Goal: Task Accomplishment & Management: Complete application form

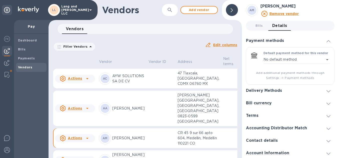
click at [151, 38] on div "Filter Vendors Auto pay: All Edit columns" at bounding box center [145, 45] width 188 height 18
click at [22, 70] on span "Vendors" at bounding box center [25, 67] width 15 height 5
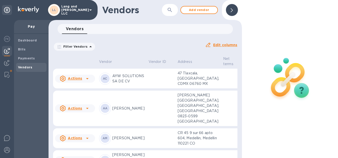
click at [230, 13] on div at bounding box center [232, 10] width 12 height 12
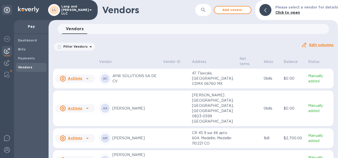
click at [159, 43] on div "Filter Vendors Auto pay: All" at bounding box center [175, 47] width 244 height 10
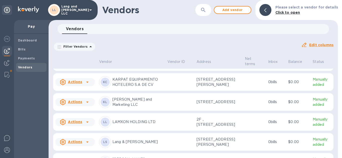
click at [135, 88] on p "KARPAT EQUIPAMIENTO HOTELERO S.A DE C.V" at bounding box center [137, 82] width 51 height 11
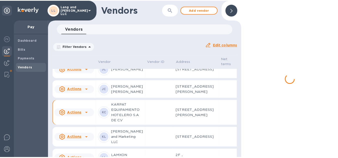
scroll to position [488, 0]
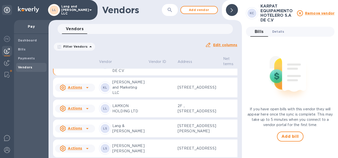
click at [275, 33] on span "Details 0" at bounding box center [278, 31] width 12 height 5
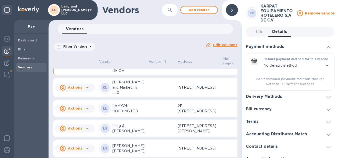
click at [276, 67] on body "LL Lang and Schwander LLC Pay Dashboard Bills Payments Vendors Vendors ​ Add ve…" at bounding box center [169, 79] width 338 height 158
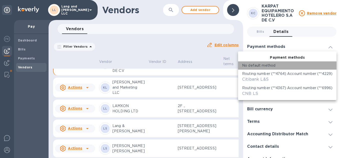
click at [276, 66] on div "No default method" at bounding box center [287, 65] width 90 height 5
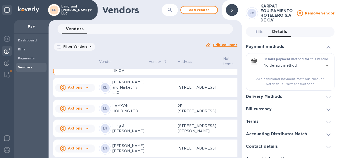
click at [274, 95] on h3 "Delivery Methods" at bounding box center [264, 97] width 36 height 5
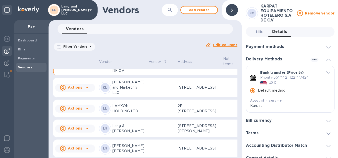
click at [260, 32] on span "Bills 0" at bounding box center [259, 31] width 8 height 5
click at [260, 32] on div "KC KARPAT EQUIPAMIENTO HOTELERO S.A DE C.V Remove vendor Bills 0 Details 0 Paym…" at bounding box center [290, 79] width 97 height 158
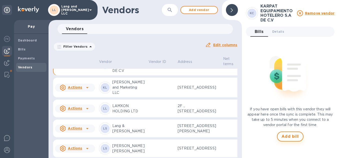
click at [297, 136] on span "Add bill" at bounding box center [290, 137] width 18 height 6
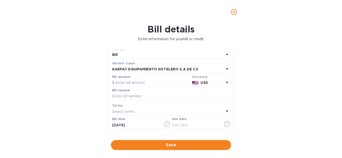
scroll to position [25, 0]
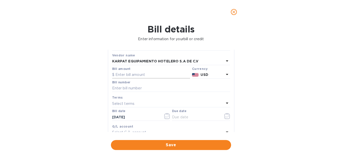
click at [139, 75] on input "text" at bounding box center [151, 75] width 78 height 8
click at [138, 77] on input "text" at bounding box center [151, 75] width 78 height 8
type input "357.73"
click at [271, 67] on div "Bill details Enter information for your bill or credit General information Save…" at bounding box center [171, 91] width 342 height 134
click at [130, 88] on input "text" at bounding box center [171, 89] width 118 height 8
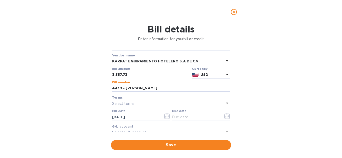
type input "4430 - [PERSON_NAME]"
click at [143, 104] on div "Select terms" at bounding box center [168, 103] width 112 height 7
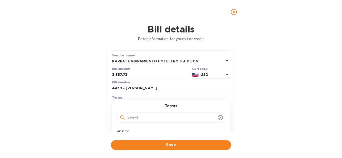
click at [88, 105] on div "Bill details Enter information for your bill or credit General information Save…" at bounding box center [171, 91] width 342 height 134
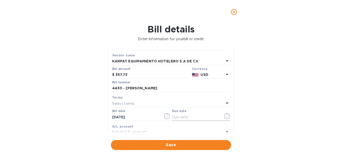
click at [226, 117] on icon "button" at bounding box center [226, 116] width 1 height 1
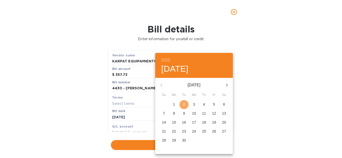
click at [184, 104] on p "2" at bounding box center [184, 104] width 2 height 5
type input "[DATE]"
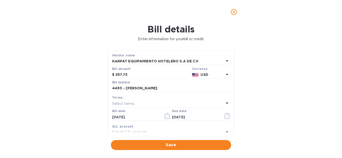
click at [240, 96] on div "Bill details Enter information for your bill or credit General information Save…" at bounding box center [171, 91] width 342 height 134
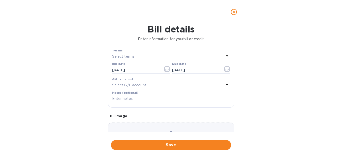
scroll to position [75, 0]
click at [130, 83] on p "Select G/L account" at bounding box center [129, 82] width 34 height 5
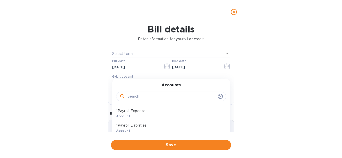
click at [136, 98] on input "text" at bounding box center [171, 97] width 88 height 8
type input "F"
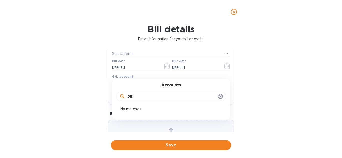
type input "D"
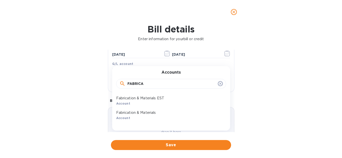
scroll to position [100, 0]
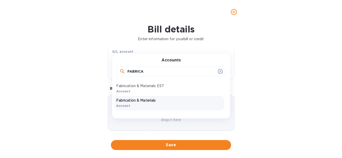
type input "FABRICA"
click at [151, 102] on p "Fabrication & Materials" at bounding box center [169, 100] width 106 height 5
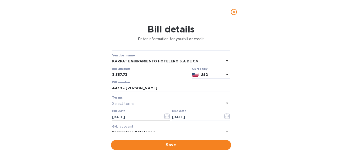
scroll to position [50, 0]
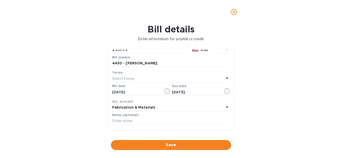
click at [224, 106] on icon at bounding box center [227, 107] width 6 height 6
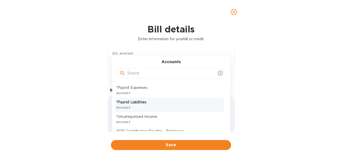
scroll to position [100, 0]
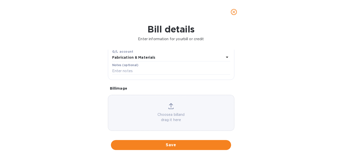
drag, startPoint x: 268, startPoint y: 81, endPoint x: 261, endPoint y: 87, distance: 10.0
click at [268, 81] on div "Bill details Enter information for your bill or credit General information Save…" at bounding box center [171, 91] width 342 height 134
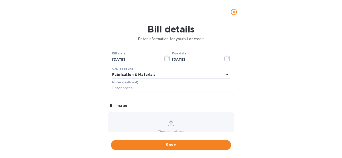
scroll to position [75, 0]
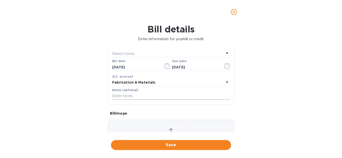
click at [141, 99] on input "text" at bounding box center [171, 97] width 118 height 8
type input "MAYA MUR & RES"
click at [258, 76] on div "Bill details Enter information for your bill or credit General information Save…" at bounding box center [171, 91] width 342 height 134
click at [167, 144] on span "Save" at bounding box center [171, 145] width 112 height 6
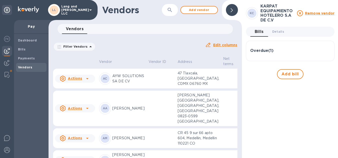
click at [230, 10] on div at bounding box center [232, 10] width 12 height 12
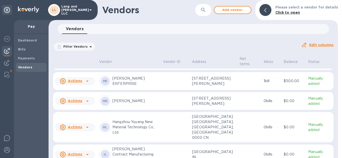
scroll to position [258, 0]
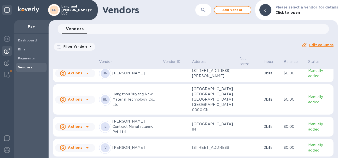
click at [130, 108] on p "Hangzhou Yuyang New Material Technology Co., Ltd" at bounding box center [135, 100] width 47 height 16
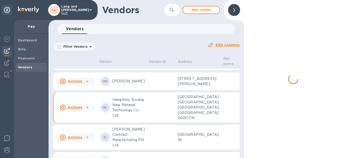
scroll to position [295, 0]
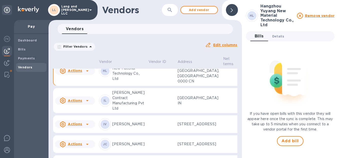
click at [277, 33] on button "Details 0" at bounding box center [278, 36] width 20 height 10
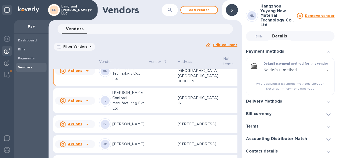
click at [285, 102] on div "Delivery Methods" at bounding box center [266, 101] width 40 height 5
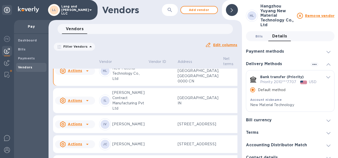
click at [262, 35] on span "Bills 0" at bounding box center [259, 36] width 8 height 5
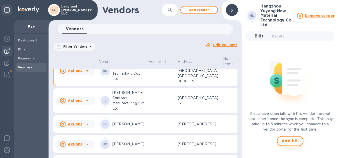
click at [292, 141] on span "Add bill" at bounding box center [290, 141] width 18 height 6
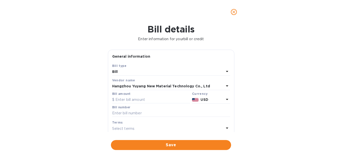
click at [130, 73] on div "Bill" at bounding box center [168, 72] width 112 height 7
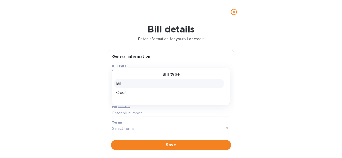
click at [130, 73] on div "Bill type" at bounding box center [171, 74] width 106 height 5
click at [130, 83] on p "Bill" at bounding box center [169, 83] width 106 height 5
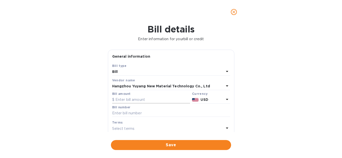
scroll to position [25, 0]
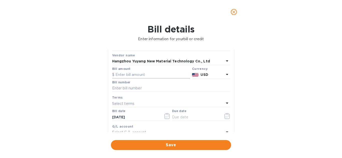
click at [133, 77] on input "text" at bounding box center [151, 75] width 78 height 8
type input "3,314.5"
click at [244, 74] on div "Bill details Enter information for your bill or credit General information Save…" at bounding box center [171, 91] width 342 height 134
click at [122, 90] on input "text" at bounding box center [171, 89] width 118 height 8
click at [128, 84] on label "Bill number" at bounding box center [121, 82] width 18 height 3
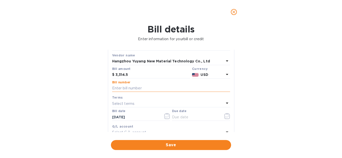
click at [128, 88] on input "text" at bounding box center [171, 89] width 118 height 8
paste input "1000136"
type input "1000136 [PERSON_NAME]"
click at [224, 116] on icon "button" at bounding box center [227, 116] width 6 height 6
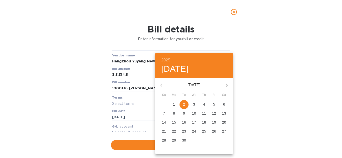
click at [185, 104] on span "2" at bounding box center [183, 104] width 9 height 5
type input "[DATE]"
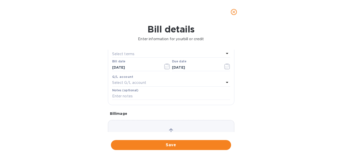
scroll to position [75, 0]
click at [140, 82] on p "Select G/L account" at bounding box center [129, 82] width 34 height 5
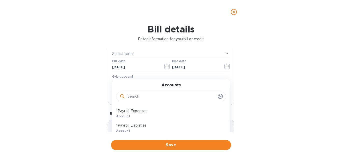
click at [142, 99] on input "text" at bounding box center [171, 97] width 88 height 8
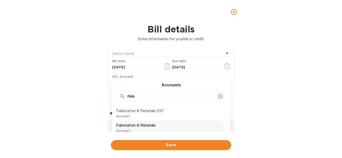
type input "FAb"
click at [143, 125] on p "Fabrication & Materials" at bounding box center [169, 125] width 106 height 5
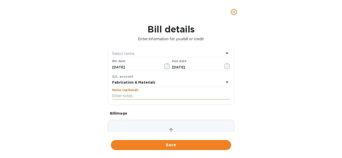
click at [148, 99] on input "text" at bounding box center [171, 97] width 118 height 8
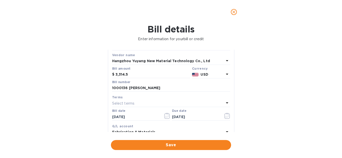
scroll to position [25, 0]
click at [135, 88] on input "1000136 [PERSON_NAME]" at bounding box center [171, 89] width 118 height 8
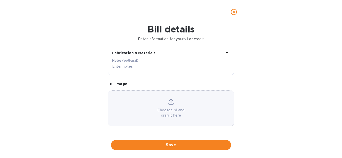
scroll to position [105, 0]
click at [134, 65] on input "text" at bounding box center [171, 67] width 118 height 8
type input "ENGH"
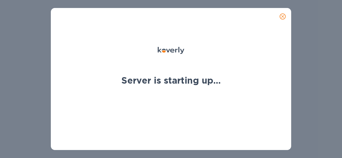
drag, startPoint x: 195, startPoint y: 75, endPoint x: 224, endPoint y: 61, distance: 32.1
click at [195, 75] on div "Server is starting up..." at bounding box center [171, 80] width 114 height 17
click at [283, 17] on icon "close" at bounding box center [282, 16] width 3 height 3
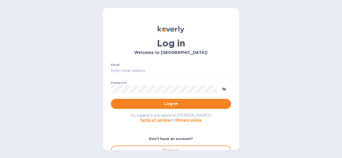
type input "[EMAIL_ADDRESS][DOMAIN_NAME]"
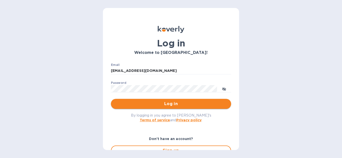
click at [177, 103] on span "Log in" at bounding box center [171, 104] width 112 height 6
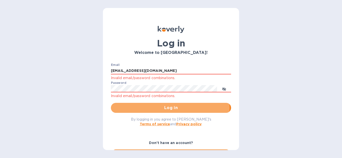
click at [151, 108] on span "Log in" at bounding box center [171, 108] width 112 height 6
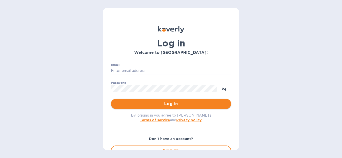
type input "[EMAIL_ADDRESS][DOMAIN_NAME]"
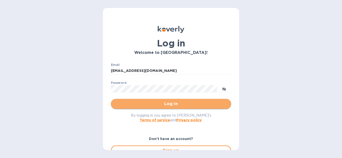
click at [180, 104] on span "Log in" at bounding box center [171, 104] width 112 height 6
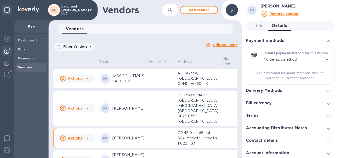
click at [24, 67] on b "Vendors" at bounding box center [25, 68] width 15 height 4
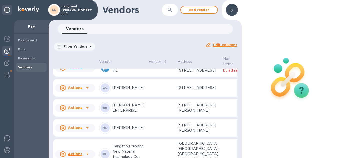
scroll to position [198, 0]
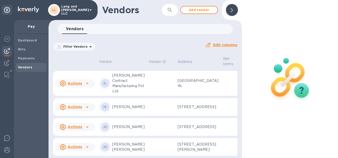
click at [132, 64] on p "Hangzhou Yuyang New Material Technology Co., Ltd" at bounding box center [128, 53] width 32 height 21
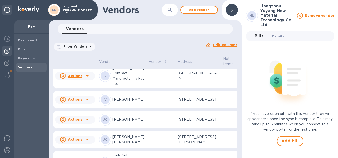
click at [279, 36] on span "Details 0" at bounding box center [278, 36] width 12 height 5
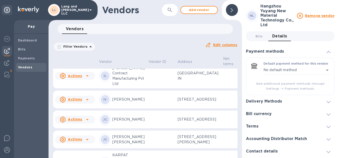
click at [272, 97] on div "Delivery Methods" at bounding box center [290, 101] width 89 height 13
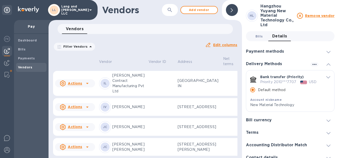
click at [260, 38] on span "Bills 0" at bounding box center [259, 36] width 8 height 5
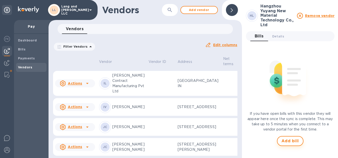
click at [288, 140] on span "Add bill" at bounding box center [290, 141] width 18 height 6
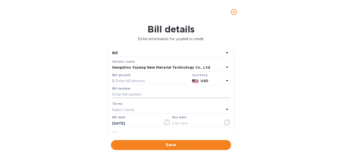
scroll to position [25, 0]
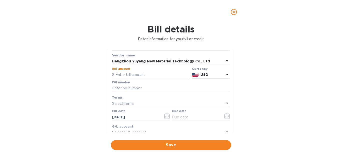
click at [144, 79] on input "text" at bounding box center [151, 75] width 78 height 8
type input "3,314.5"
click at [148, 91] on input "text" at bounding box center [171, 89] width 118 height 8
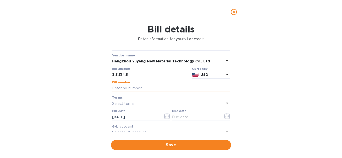
paste input "1000136_New Material Technology"
drag, startPoint x: 177, startPoint y: 90, endPoint x: 127, endPoint y: 86, distance: 50.2
click at [127, 86] on input "1000136_New Material Technology" at bounding box center [171, 89] width 118 height 8
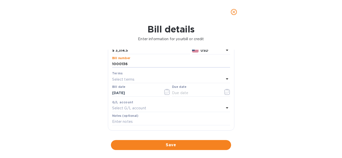
scroll to position [50, 0]
type input "1000136"
click at [225, 92] on icon "button" at bounding box center [227, 91] width 6 height 6
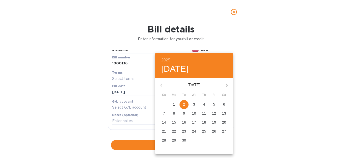
click at [184, 103] on p "2" at bounding box center [184, 104] width 2 height 5
type input "[DATE]"
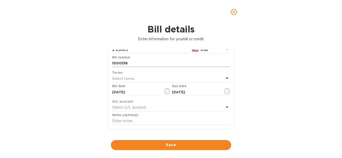
click at [134, 64] on input "1000136" at bounding box center [171, 64] width 118 height 8
drag, startPoint x: 144, startPoint y: 67, endPoint x: 145, endPoint y: 71, distance: 4.4
click at [145, 71] on div "Bill type Bill Vendor name Hangzhou Yuyang New Material Technology Co., Ltd Bil…" at bounding box center [171, 69] width 120 height 115
type input "1000136 [PERSON_NAME]"
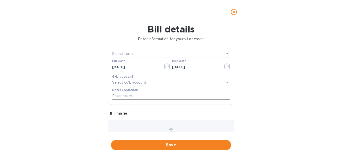
click at [136, 96] on input "text" at bounding box center [171, 97] width 118 height 8
paste input "1000136_New Material Technology"
type input "1000136_New Material Technology"
click at [131, 83] on p "Select G/L account" at bounding box center [129, 82] width 34 height 5
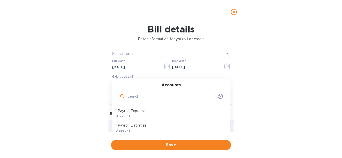
click at [149, 95] on input "text" at bounding box center [171, 97] width 88 height 8
type input "FABRICA"
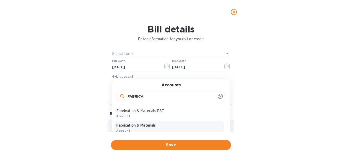
click at [150, 126] on p "Fabrication & Materials" at bounding box center [169, 125] width 106 height 5
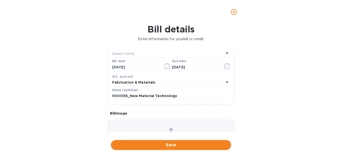
click at [269, 90] on div "Bill details Enter information for your bill or credit General information Save…" at bounding box center [171, 91] width 342 height 134
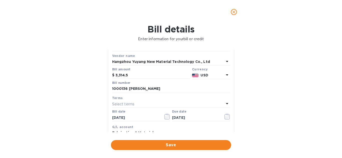
scroll to position [0, 0]
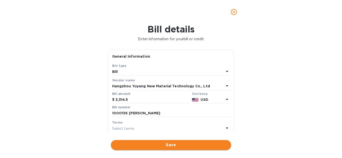
click at [167, 142] on button "Save" at bounding box center [171, 145] width 120 height 10
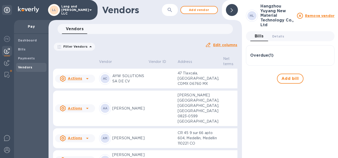
click at [265, 56] on h3 "Overdue ( 1 )" at bounding box center [261, 55] width 23 height 5
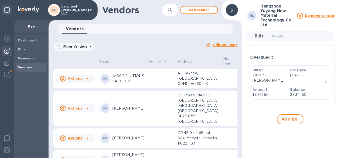
click at [327, 79] on icon "button" at bounding box center [326, 82] width 6 height 6
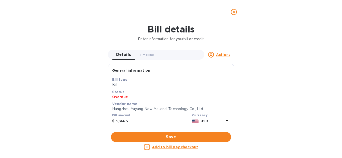
click at [119, 98] on p "Overdue" at bounding box center [171, 97] width 118 height 5
click at [145, 56] on span "Timeline 0" at bounding box center [146, 54] width 15 height 5
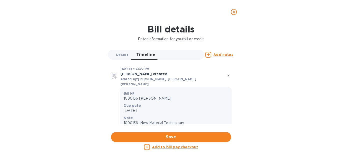
click at [121, 57] on span "Details 0" at bounding box center [122, 54] width 12 height 5
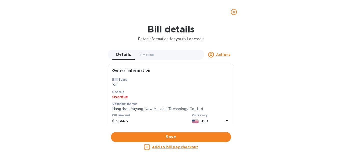
click at [223, 56] on u "Actions" at bounding box center [223, 55] width 14 height 4
drag, startPoint x: 77, startPoint y: 58, endPoint x: 81, endPoint y: 58, distance: 4.3
click at [77, 58] on div at bounding box center [171, 79] width 342 height 158
drag, startPoint x: 207, startPoint y: 149, endPoint x: 149, endPoint y: 148, distance: 57.8
click at [149, 148] on div "Add to bill pay checkout" at bounding box center [171, 147] width 120 height 6
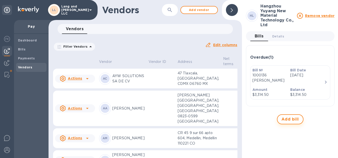
click at [292, 117] on span "Add bill" at bounding box center [290, 120] width 18 height 6
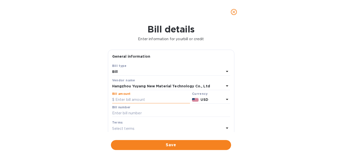
click at [166, 99] on input "text" at bounding box center [151, 100] width 78 height 8
type input "8,874.6"
click at [281, 86] on div "Bill details Enter information for your bill or credit General information Save…" at bounding box center [171, 91] width 342 height 134
click at [123, 112] on input "text" at bounding box center [171, 114] width 118 height 8
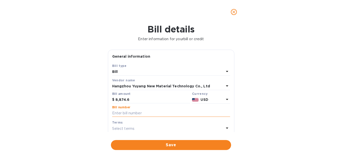
paste input "1000111"
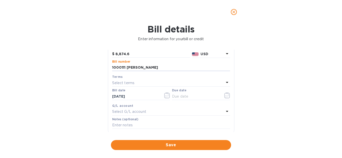
scroll to position [50, 0]
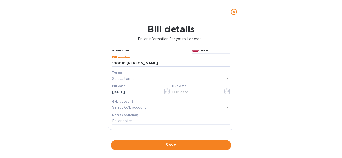
type input "1000111 [PERSON_NAME]"
click at [225, 93] on icon "button" at bounding box center [227, 91] width 6 height 6
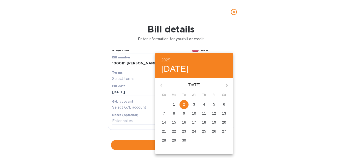
click at [180, 109] on div "2" at bounding box center [184, 104] width 10 height 9
type input "[DATE]"
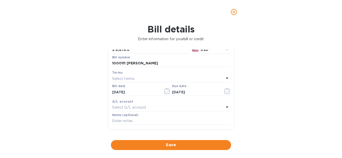
click at [137, 107] on p "Select G/L account" at bounding box center [129, 107] width 34 height 5
click at [137, 101] on div "G/L account" at bounding box center [171, 101] width 118 height 5
click at [140, 110] on p "Select G/L account" at bounding box center [129, 107] width 34 height 5
click at [143, 120] on input "text" at bounding box center [171, 122] width 88 height 8
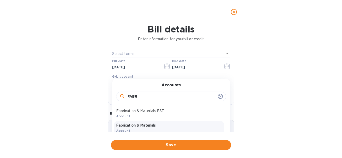
type input "FABR"
click at [137, 125] on p "Fabrication & Materials" at bounding box center [169, 125] width 106 height 5
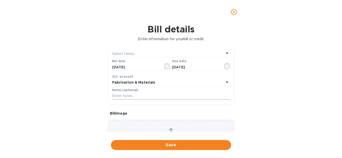
click at [130, 93] on input "text" at bounding box center [171, 97] width 118 height 8
paste input "1000111_New Material Technology"
type input "1000111_New Material Technology"
click at [239, 91] on div "Bill details Enter information for your bill or credit General information Save…" at bounding box center [171, 91] width 342 height 134
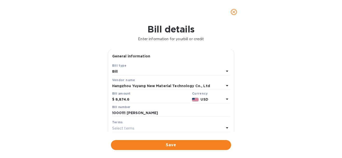
scroll to position [0, 0]
click at [171, 143] on span "Save" at bounding box center [171, 145] width 112 height 6
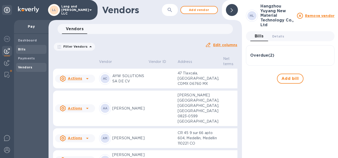
drag, startPoint x: 27, startPoint y: 48, endPoint x: 29, endPoint y: 50, distance: 3.6
click at [27, 48] on span "Bills" at bounding box center [31, 49] width 27 height 5
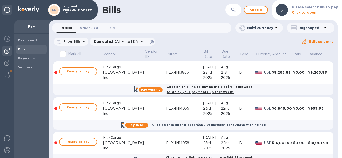
click at [92, 32] on button "Scheduled 0" at bounding box center [89, 28] width 26 height 10
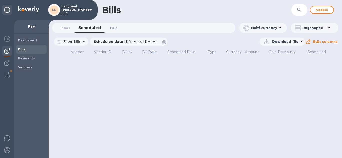
click at [110, 28] on span "Paid 0" at bounding box center [114, 28] width 8 height 5
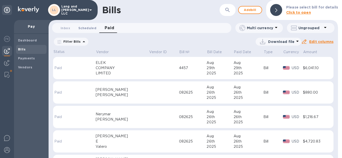
click at [90, 32] on button "Scheduled 0" at bounding box center [87, 28] width 26 height 10
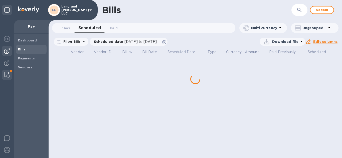
click at [6, 74] on img at bounding box center [7, 75] width 5 height 6
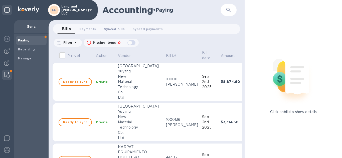
click at [110, 30] on span "Synced bills 0" at bounding box center [114, 29] width 21 height 5
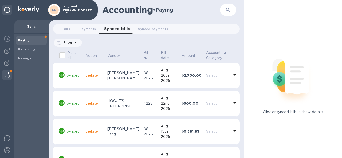
click at [190, 83] on td "$2,700.00" at bounding box center [191, 76] width 25 height 26
click at [161, 77] on div "26th" at bounding box center [169, 75] width 17 height 5
click at [89, 76] on b "Update" at bounding box center [91, 76] width 13 height 4
click at [69, 76] on p "Synced" at bounding box center [74, 75] width 15 height 5
click at [142, 58] on th "Bill №" at bounding box center [150, 56] width 17 height 13
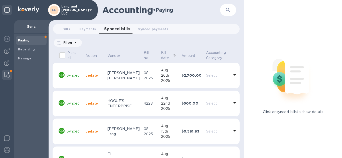
click at [161, 55] on p "Bill date" at bounding box center [166, 55] width 10 height 11
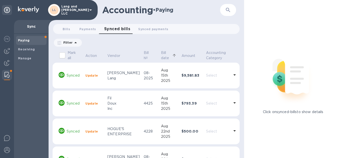
click at [186, 74] on b "$9,581.83" at bounding box center [190, 76] width 18 height 4
click at [169, 78] on div "15th" at bounding box center [169, 75] width 17 height 5
click at [157, 30] on span "Synced payments 0" at bounding box center [153, 29] width 30 height 5
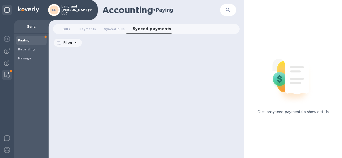
click at [33, 41] on span "Paying" at bounding box center [31, 40] width 27 height 5
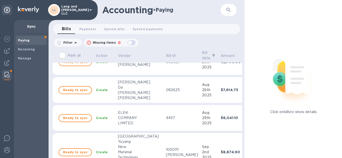
scroll to position [475, 0]
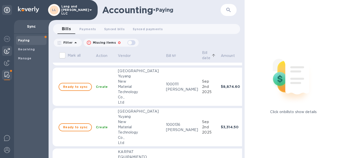
click at [7, 49] on img at bounding box center [7, 51] width 6 height 6
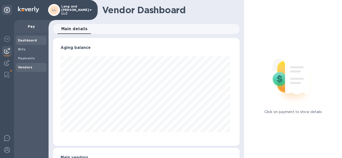
scroll to position [108, 185]
drag, startPoint x: 25, startPoint y: 64, endPoint x: 41, endPoint y: 65, distance: 16.8
click at [25, 65] on div "Vendors" at bounding box center [31, 67] width 31 height 9
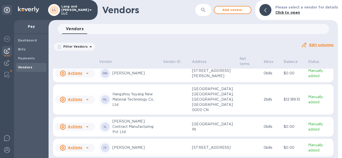
scroll to position [291, 0]
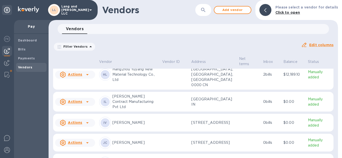
drag, startPoint x: 131, startPoint y: 122, endPoint x: 134, endPoint y: 122, distance: 2.5
click at [131, 110] on p "[PERSON_NAME] Contract Manufacturing Pvt Ltd" at bounding box center [135, 102] width 46 height 16
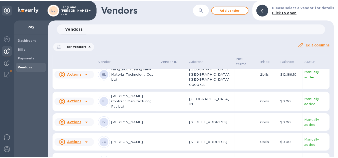
scroll to position [320, 0]
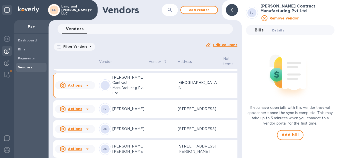
click at [277, 29] on span "Details 0" at bounding box center [278, 30] width 12 height 5
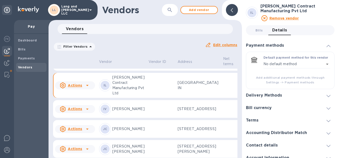
click at [271, 93] on h3 "Delivery Methods" at bounding box center [264, 95] width 36 height 5
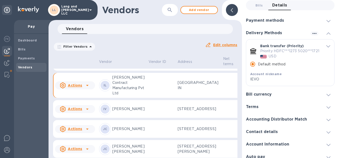
scroll to position [32, 0]
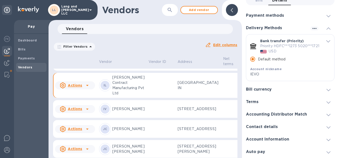
click at [270, 59] on p "Default method" at bounding box center [272, 59] width 28 height 5
click at [258, 59] on input "Default method" at bounding box center [252, 59] width 11 height 11
click at [288, 44] on p "Priority HDFC***1273 5020***1721" at bounding box center [289, 46] width 59 height 5
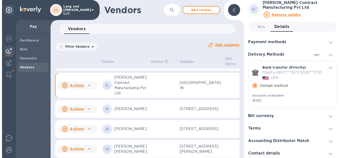
scroll to position [0, 0]
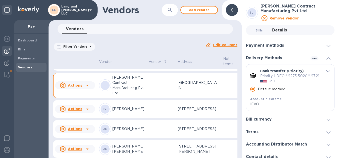
click at [262, 28] on span "Bills 0" at bounding box center [259, 30] width 8 height 5
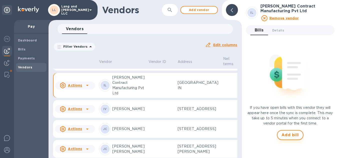
click at [294, 133] on span "Add bill" at bounding box center [290, 135] width 18 height 6
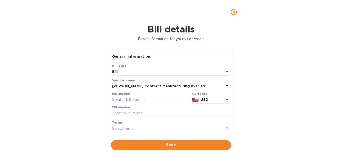
scroll to position [25, 0]
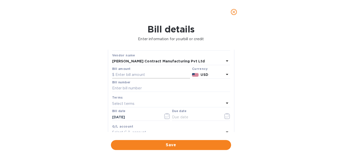
click at [153, 77] on input "text" at bounding box center [151, 75] width 78 height 8
type input "3,290"
click at [264, 97] on div "Bill details Enter information for your bill or credit General information Save…" at bounding box center [171, 91] width 342 height 134
click at [126, 86] on input "text" at bounding box center [171, 89] width 118 height 8
click at [132, 91] on input "4388" at bounding box center [171, 89] width 118 height 8
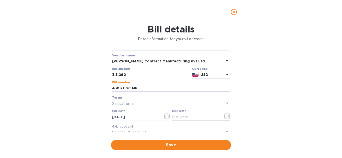
type input "4388 HGC MP"
click at [226, 117] on icon "button" at bounding box center [227, 116] width 6 height 6
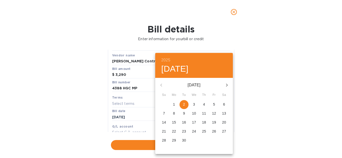
click at [183, 102] on p "2" at bounding box center [184, 104] width 2 height 5
type input "[DATE]"
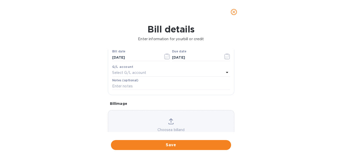
scroll to position [100, 0]
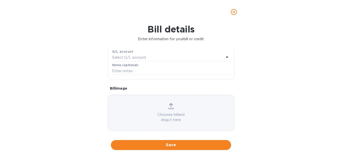
click at [136, 55] on p "Select G/L account" at bounding box center [129, 57] width 34 height 5
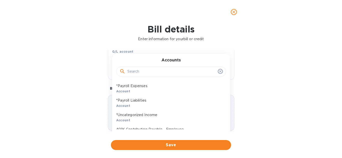
click at [133, 70] on input "text" at bounding box center [171, 72] width 88 height 8
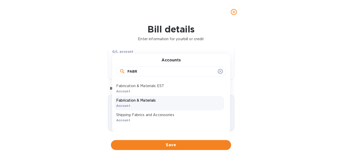
type input "FABR"
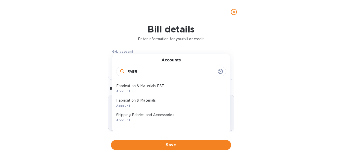
click at [132, 100] on p "Fabrication & Materials" at bounding box center [169, 100] width 106 height 5
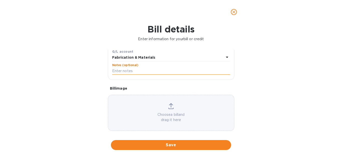
drag, startPoint x: 128, startPoint y: 73, endPoint x: 132, endPoint y: 70, distance: 4.7
click at [128, 73] on input "text" at bounding box center [171, 72] width 118 height 8
click at [115, 72] on input "text" at bounding box center [171, 72] width 118 height 8
paste input "4388 HGC | IEVO | Cornices 50% downpayment"
type input "4388 HGC | IEVO | Cornices 50% downpayment"
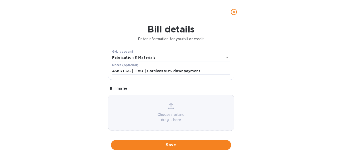
drag, startPoint x: 296, startPoint y: 82, endPoint x: 292, endPoint y: 82, distance: 4.5
click at [296, 82] on div "Bill details Enter information for your bill or credit General information Save…" at bounding box center [171, 91] width 342 height 134
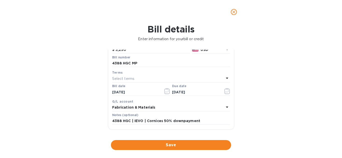
scroll to position [25, 0]
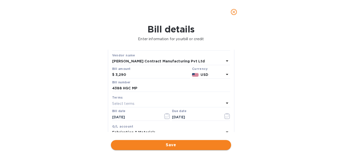
click at [175, 145] on span "Save" at bounding box center [171, 145] width 112 height 6
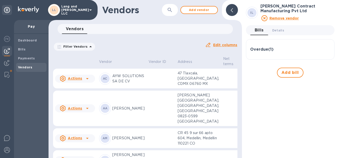
click at [232, 13] on div at bounding box center [232, 10] width 12 height 12
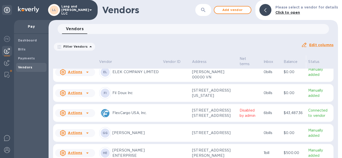
scroll to position [150, 0]
click at [123, 100] on div "FI Fil Doux Inc" at bounding box center [129, 94] width 60 height 12
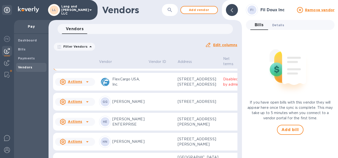
click at [281, 27] on span "Details 0" at bounding box center [278, 25] width 12 height 5
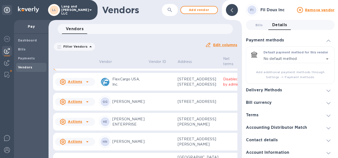
click at [281, 91] on h3 "Delivery Methods" at bounding box center [264, 90] width 36 height 5
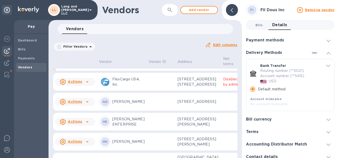
click at [254, 27] on span "Bills 0" at bounding box center [259, 25] width 10 height 5
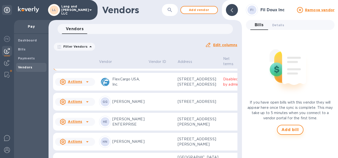
click at [295, 131] on span "Add bill" at bounding box center [290, 130] width 18 height 6
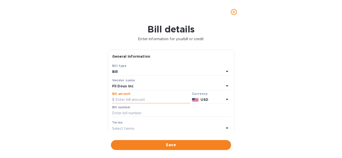
click at [151, 97] on input "text" at bounding box center [151, 100] width 78 height 8
click at [140, 102] on input "text" at bounding box center [151, 100] width 78 height 8
drag, startPoint x: 131, startPoint y: 101, endPoint x: 104, endPoint y: 100, distance: 27.1
click at [104, 101] on div "Bill details Enter information for your bill or credit General information Save…" at bounding box center [171, 91] width 342 height 134
type input "2,553.07"
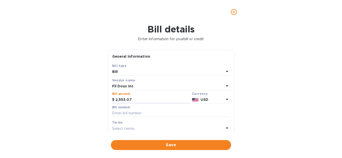
click at [60, 66] on div "Bill details Enter information for your bill or credit General information Save…" at bounding box center [171, 91] width 342 height 134
click at [142, 115] on input "text" at bounding box center [171, 114] width 118 height 8
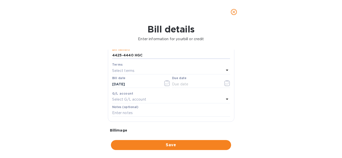
scroll to position [50, 0]
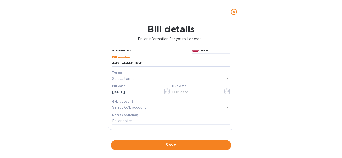
type input "4425-4440 HGC"
click at [225, 91] on icon "button" at bounding box center [227, 91] width 6 height 6
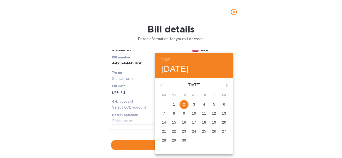
click at [186, 103] on span "2" at bounding box center [183, 104] width 9 height 5
type input "[DATE]"
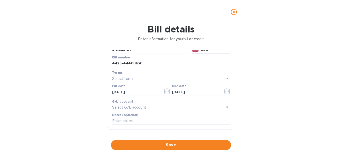
click at [155, 108] on div "Select G/L account" at bounding box center [168, 107] width 112 height 7
click at [149, 120] on input "text" at bounding box center [171, 122] width 88 height 8
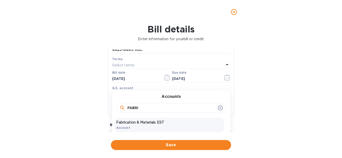
scroll to position [75, 0]
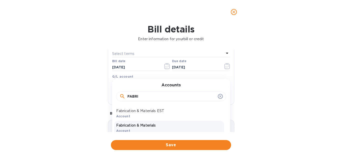
type input "FABRI"
click at [149, 127] on p "Fabrication & Materials" at bounding box center [169, 125] width 106 height 5
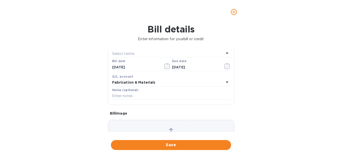
click at [121, 91] on label "Notes (optional)" at bounding box center [125, 90] width 26 height 3
click at [121, 94] on input "text" at bounding box center [171, 97] width 118 height 8
paste input "4425 | HGC | FIL DOUX | TXT-02 REMAINING BALANCE"
click at [214, 95] on input "4425 | HGC | FIL DOUX | TXT-02 REMAINING BALANCE" at bounding box center [171, 97] width 118 height 8
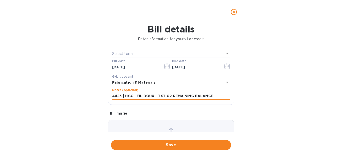
paste input "4440 | HGC | FIL DOUX | BOX COVERS | 50%"
type input "4425 | HGC | FIL DOUX | TXT-02 REMAINING BALANCE 4440 | HGC | FIL DOUX | BOX CO…"
click at [192, 149] on button "Save" at bounding box center [171, 145] width 120 height 10
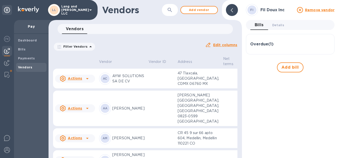
click at [261, 38] on div "Overdue ( 1 )" at bounding box center [290, 44] width 80 height 12
click at [265, 46] on h3 "Overdue ( 1 )" at bounding box center [261, 44] width 23 height 5
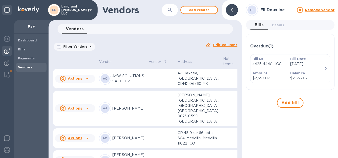
click at [226, 9] on div at bounding box center [232, 10] width 12 height 12
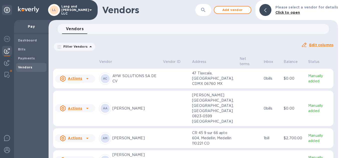
click at [125, 74] on p "AYW SOLUTIONS SA DE CV" at bounding box center [135, 79] width 47 height 11
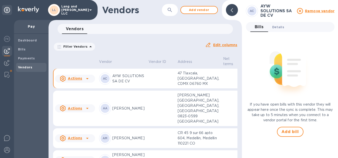
click at [271, 29] on button "Details 0" at bounding box center [278, 27] width 20 height 10
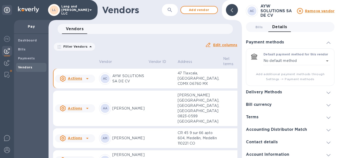
click at [273, 92] on h3 "Delivery Methods" at bounding box center [264, 92] width 36 height 5
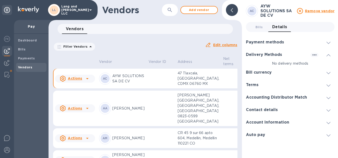
drag, startPoint x: 290, startPoint y: 64, endPoint x: 311, endPoint y: 59, distance: 21.5
click at [291, 64] on p "No delivery methods" at bounding box center [290, 63] width 89 height 5
click at [315, 55] on icon "button" at bounding box center [314, 55] width 6 height 6
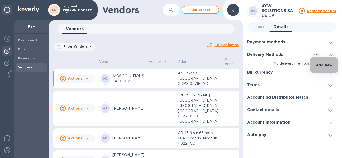
click at [318, 70] on li "Add new" at bounding box center [324, 65] width 29 height 16
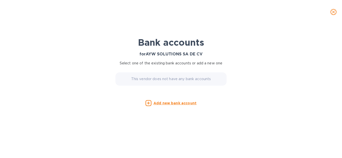
click at [170, 103] on u "Add new bank account" at bounding box center [174, 103] width 43 height 4
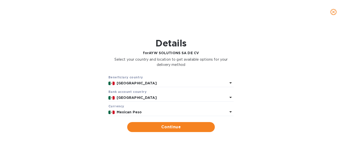
click at [149, 115] on p "Mexican Peso" at bounding box center [172, 112] width 111 height 5
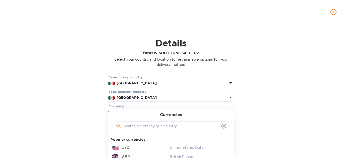
drag, startPoint x: 128, startPoint y: 146, endPoint x: 136, endPoint y: 136, distance: 12.8
click at [128, 146] on p "USD" at bounding box center [126, 147] width 8 height 5
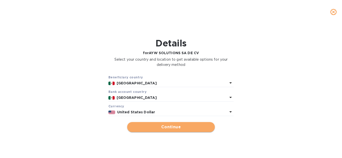
click at [176, 125] on span "Continue" at bounding box center [171, 127] width 80 height 6
type input "AYW SOLUTIONS SA DE CV"
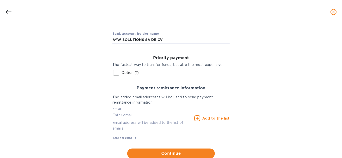
scroll to position [50, 0]
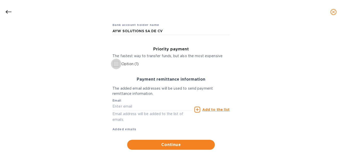
click at [117, 64] on input "Option (1)" at bounding box center [116, 64] width 11 height 11
checkbox input "true"
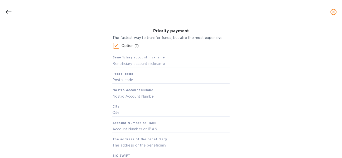
scroll to position [75, 0]
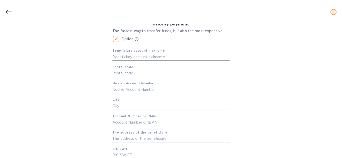
click at [146, 59] on input "text" at bounding box center [170, 57] width 117 height 8
type input "EVO ILUMINACION"
click at [141, 70] on input "text" at bounding box center [170, 74] width 117 height 8
type input "06760"
click at [139, 89] on input "text" at bounding box center [170, 90] width 117 height 8
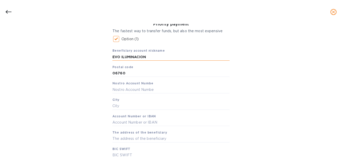
click at [130, 56] on input "EVO ILUMINACION" at bounding box center [170, 57] width 117 height 8
click at [136, 88] on input "text" at bounding box center [170, 90] width 117 height 8
paste input "EVO ILUMINACION"
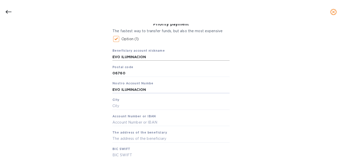
type input "EVO ILUMINACION"
drag, startPoint x: 147, startPoint y: 57, endPoint x: 100, endPoint y: 59, distance: 46.8
click at [100, 59] on div "Bank account holder name AYW SOLUTIONS SA DE CV Priority payment The fastest wa…" at bounding box center [171, 116] width 329 height 253
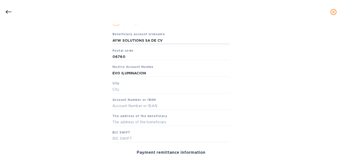
scroll to position [100, 0]
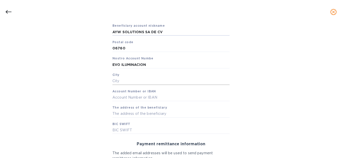
type input "AYW SOLUTIONS SA DE CV"
click at [116, 81] on input "text" at bounding box center [170, 82] width 117 height 8
type input "[GEOGRAPHIC_DATA]"
click at [132, 98] on input "text" at bounding box center [170, 98] width 117 height 8
type input "012180001147074194"
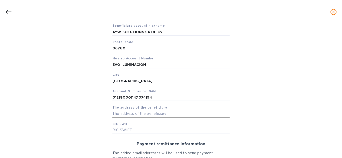
click at [137, 114] on input "text" at bounding box center [170, 114] width 117 height 8
click at [133, 115] on input "Tlaxcana 47-6 Col. Roma Sur [PERSON_NAME]" at bounding box center [170, 114] width 117 height 8
click at [197, 117] on input "Tlaxcana 47 6 Col Roma Sur [PERSON_NAME]" at bounding box center [170, 114] width 117 height 8
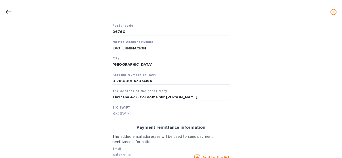
scroll to position [125, 0]
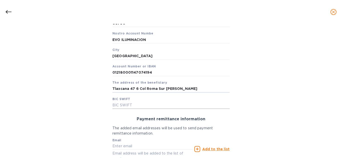
type input "Tlaxcana 47 6 Col Roma Sur [PERSON_NAME]"
click at [129, 105] on input "text" at bounding box center [170, 106] width 117 height 8
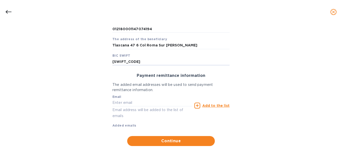
scroll to position [172, 0]
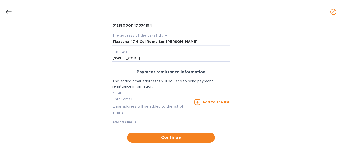
type input "[SWIFT_CODE]"
click at [141, 100] on input "text" at bounding box center [152, 100] width 80 height 8
type input "[EMAIL_ADDRESS][DOMAIN_NAME]"
click at [203, 101] on u "Add to the list" at bounding box center [215, 102] width 27 height 4
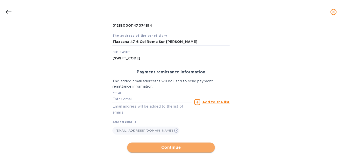
click at [177, 145] on span "Continue" at bounding box center [171, 148] width 80 height 6
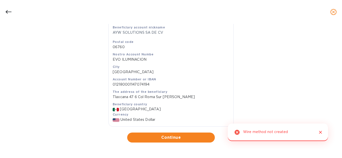
scroll to position [108, 0]
drag, startPoint x: 291, startPoint y: 133, endPoint x: 230, endPoint y: 131, distance: 60.8
click at [238, 135] on div "Wire method not created" at bounding box center [278, 133] width 100 height 18
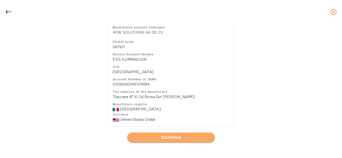
drag, startPoint x: 193, startPoint y: 139, endPoint x: 224, endPoint y: 134, distance: 31.2
click at [194, 139] on span "Continue" at bounding box center [171, 138] width 80 height 6
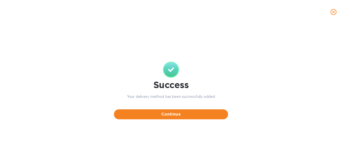
scroll to position [0, 0]
click at [169, 114] on span "Continue" at bounding box center [171, 115] width 106 height 6
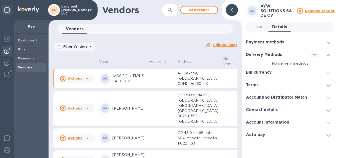
click at [259, 28] on span "Bills 0" at bounding box center [259, 27] width 8 height 5
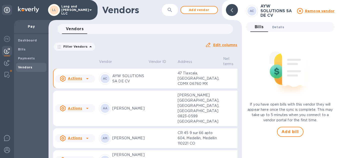
click at [275, 28] on span "Details 0" at bounding box center [278, 27] width 12 height 5
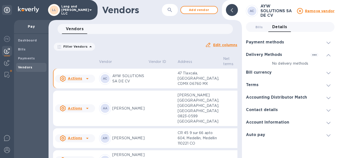
click at [282, 63] on p "No delivery methods" at bounding box center [290, 63] width 89 height 5
click at [316, 55] on icon "button" at bounding box center [314, 55] width 6 height 6
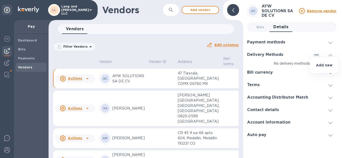
click at [318, 63] on p "Add new" at bounding box center [324, 65] width 17 height 5
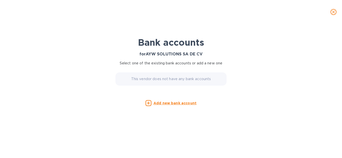
click at [164, 104] on u "Add new bank account" at bounding box center [174, 103] width 43 height 4
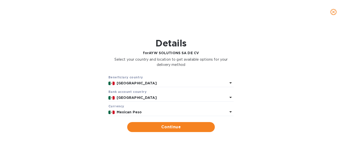
click at [126, 115] on p "Mexican Peso" at bounding box center [172, 112] width 111 height 5
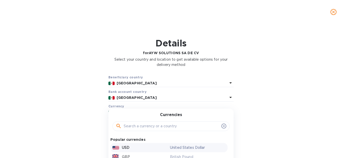
click at [132, 146] on div "USD" at bounding box center [140, 147] width 58 height 7
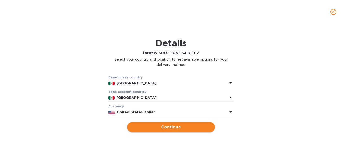
click at [169, 131] on button "Continue" at bounding box center [171, 127] width 88 height 10
type input "AYW SOLUTIONS SA DE CV"
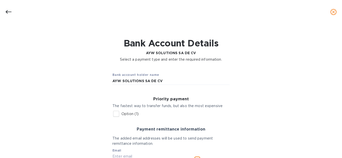
click at [117, 110] on input "Option (1)" at bounding box center [116, 114] width 11 height 11
checkbox input "true"
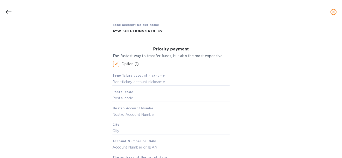
scroll to position [75, 0]
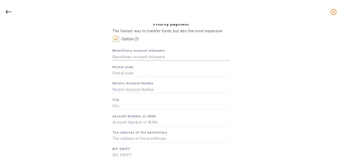
click at [135, 57] on input "text" at bounding box center [170, 57] width 117 height 8
type input "AYW SOLUTIONS SA DE CV"
click at [120, 72] on input "text" at bounding box center [170, 74] width 117 height 8
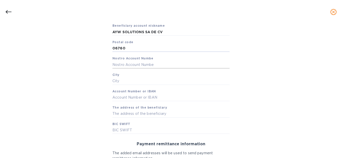
type input "06760"
click at [119, 66] on input "text" at bounding box center [170, 65] width 117 height 8
type input "EVO ILUMINACION"
click at [127, 80] on input "text" at bounding box center [170, 82] width 117 height 8
type input "[GEOGRAPHIC_DATA]"
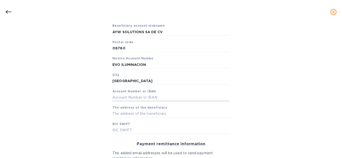
click at [136, 93] on span "Account Number or IBAN" at bounding box center [134, 91] width 44 height 5
click at [139, 97] on input "text" at bounding box center [170, 98] width 117 height 8
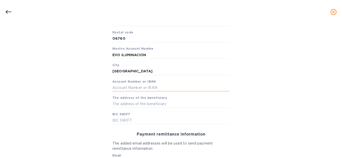
scroll to position [125, 0]
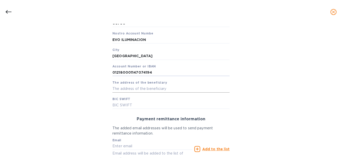
type input "012180001147074194"
click at [169, 86] on input "text" at bounding box center [170, 89] width 117 height 8
type input "TLAXCALA 47 6 COL [GEOGRAPHIC_DATA] SUR [PERSON_NAME]"
click at [117, 100] on b "BIC SWIFT" at bounding box center [121, 99] width 18 height 4
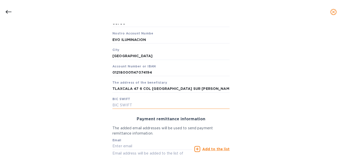
drag, startPoint x: 118, startPoint y: 105, endPoint x: 182, endPoint y: 104, distance: 64.3
click at [118, 105] on input "text" at bounding box center [170, 106] width 117 height 8
drag, startPoint x: 144, startPoint y: 103, endPoint x: 107, endPoint y: 105, distance: 36.6
click at [108, 105] on div "Priority payment The fastest way to transfer funds, but also the most expensive…" at bounding box center [170, 40] width 125 height 145
paste input "M"
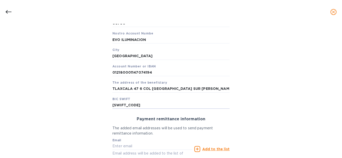
type input "[SWIFT_CODE]"
click at [293, 89] on div "Bank account holder name AYW SOLUTIONS SA DE CV Priority payment The fastest wa…" at bounding box center [171, 66] width 329 height 253
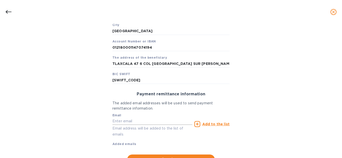
drag, startPoint x: 151, startPoint y: 121, endPoint x: 155, endPoint y: 119, distance: 4.5
click at [151, 121] on input "text" at bounding box center [152, 122] width 80 height 8
click at [133, 123] on input "text" at bounding box center [152, 122] width 80 height 8
paste input "[EMAIL_ADDRESS][DOMAIN_NAME]"
type input "[EMAIL_ADDRESS][DOMAIN_NAME]"
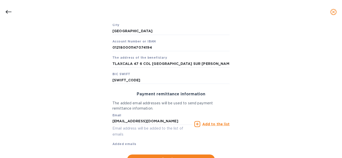
click at [217, 123] on u "Add to the list" at bounding box center [215, 124] width 27 height 4
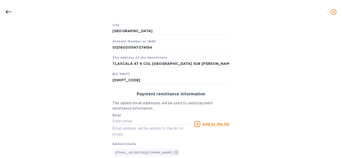
scroll to position [175, 0]
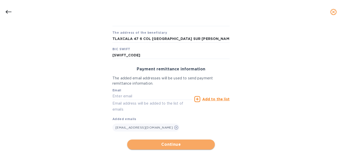
click at [182, 147] on span "Continue" at bounding box center [171, 145] width 80 height 6
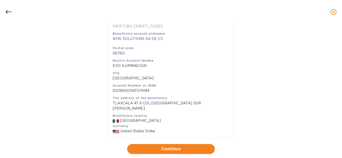
scroll to position [108, 0]
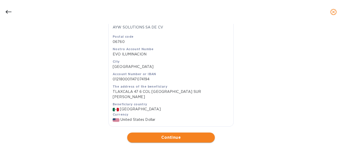
click at [175, 139] on span "Continue" at bounding box center [171, 138] width 80 height 6
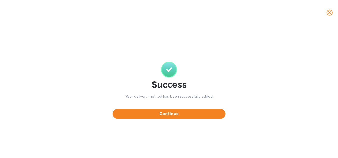
scroll to position [0, 0]
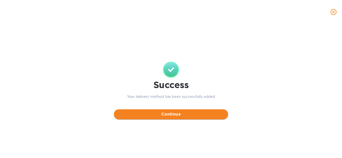
click at [185, 112] on span "Continue" at bounding box center [171, 115] width 106 height 6
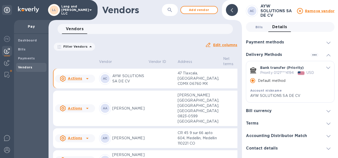
click at [252, 24] on button "Bills 0" at bounding box center [259, 27] width 18 height 10
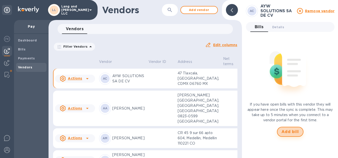
click at [291, 128] on button "Add bill" at bounding box center [290, 132] width 27 height 10
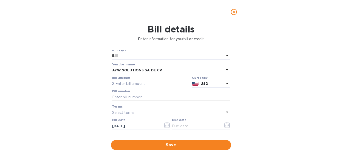
scroll to position [25, 0]
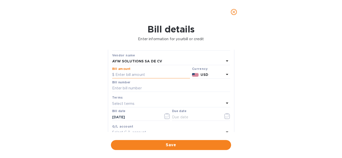
click at [129, 76] on input "text" at bounding box center [151, 75] width 78 height 8
type input "2,767.92"
click at [0, 75] on div "Bill details Enter information for your bill or credit General information Save…" at bounding box center [171, 91] width 342 height 134
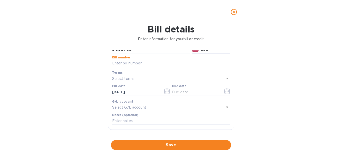
click at [135, 63] on input "text" at bounding box center [171, 64] width 118 height 8
type input "4359 HPME MP"
click at [226, 93] on icon "button" at bounding box center [227, 91] width 6 height 6
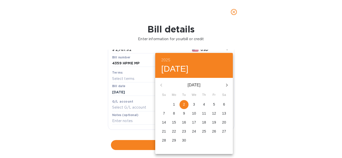
click at [185, 105] on p "2" at bounding box center [184, 104] width 2 height 5
type input "[DATE]"
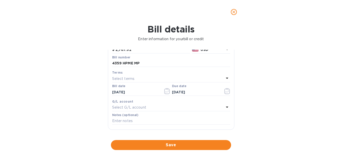
click at [143, 107] on p "Select G/L account" at bounding box center [129, 107] width 34 height 5
click at [140, 120] on input "text" at bounding box center [171, 122] width 88 height 8
type input "O"
type input "A"
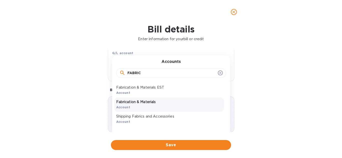
scroll to position [100, 0]
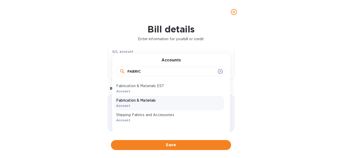
type input "FABRIC"
click at [141, 102] on p "Fabrication & Materials" at bounding box center [169, 100] width 106 height 5
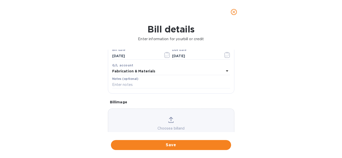
scroll to position [75, 0]
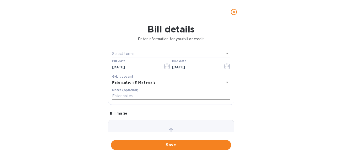
click at [130, 98] on input "text" at bounding box center [171, 97] width 118 height 8
paste input "4359 HPME MP | EVO ILUMINACION | Remaining 50%"
type input "4359 HPME MP | EVO ILUMINACION | Remaining 50%"
click at [253, 90] on div "Bill details Enter information for your bill or credit General information Save…" at bounding box center [171, 91] width 342 height 134
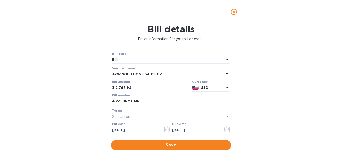
scroll to position [0, 0]
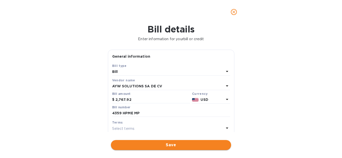
click at [170, 144] on span "Save" at bounding box center [171, 145] width 112 height 6
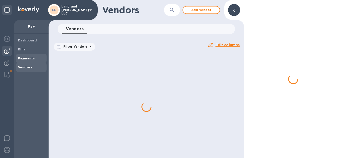
click at [29, 58] on b "Payments" at bounding box center [26, 59] width 17 height 4
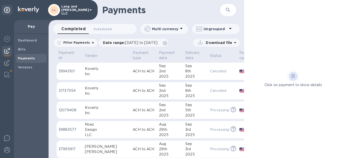
click at [211, 8] on form "​" at bounding box center [222, 10] width 27 height 12
click at [37, 68] on span "Vendors" at bounding box center [31, 67] width 27 height 5
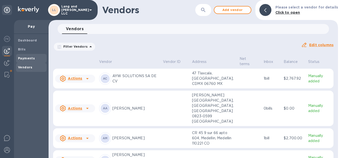
click at [34, 58] on b "Payments" at bounding box center [26, 59] width 17 height 4
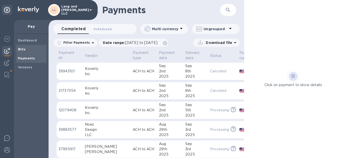
click at [39, 47] on span "Bills" at bounding box center [31, 49] width 27 height 5
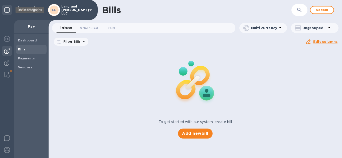
click at [8, 7] on icon at bounding box center [7, 10] width 6 height 6
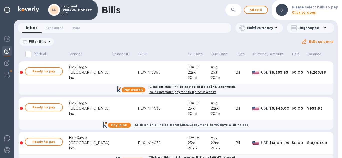
click at [31, 54] on input "Mark all" at bounding box center [28, 54] width 11 height 11
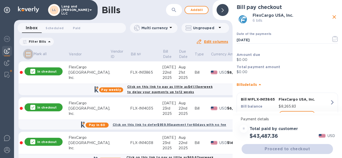
click at [31, 54] on input "Mark all" at bounding box center [28, 54] width 11 height 11
checkbox input "false"
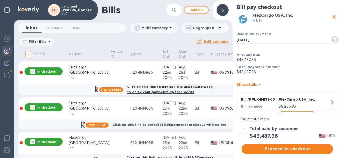
click at [333, 18] on icon "close" at bounding box center [334, 17] width 6 height 6
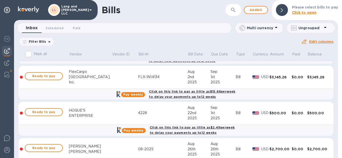
scroll to position [175, 0]
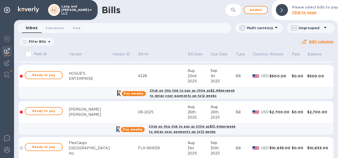
click at [95, 75] on div "HOGUE'S" at bounding box center [90, 73] width 43 height 5
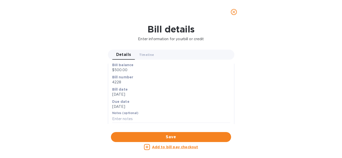
scroll to position [0, 0]
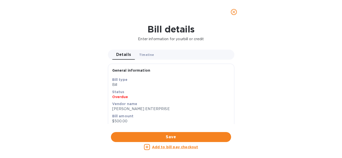
click at [151, 52] on button "Timeline 0" at bounding box center [146, 55] width 23 height 10
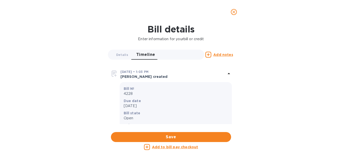
click at [209, 56] on icon at bounding box center [208, 55] width 6 height 6
click at [215, 54] on u "Add notes" at bounding box center [223, 55] width 20 height 4
click at [208, 53] on icon at bounding box center [208, 55] width 6 height 6
type textarea "x"
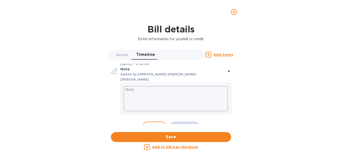
scroll to position [97, 0]
click at [151, 124] on span "Cancel" at bounding box center [154, 127] width 15 height 6
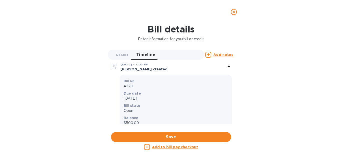
scroll to position [0, 0]
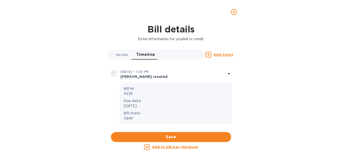
click at [126, 54] on span "Details 0" at bounding box center [122, 54] width 12 height 5
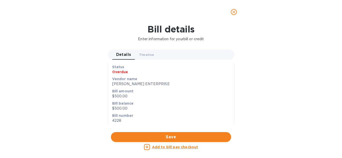
scroll to position [64, 0]
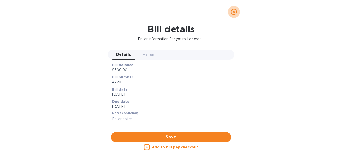
click at [234, 13] on icon "close" at bounding box center [233, 12] width 5 height 5
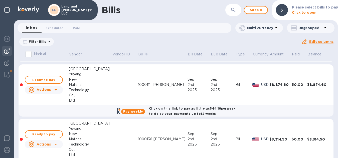
scroll to position [275, 0]
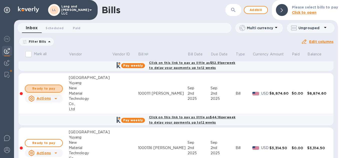
click at [30, 90] on span "Ready to pay" at bounding box center [43, 89] width 29 height 6
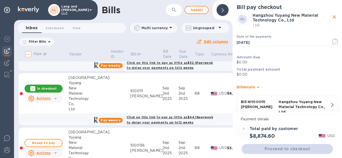
click at [46, 143] on span "Ready to pay" at bounding box center [43, 143] width 29 height 6
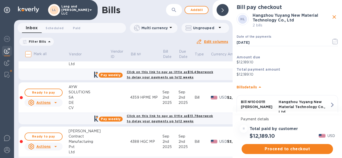
scroll to position [375, 0]
click at [47, 93] on span "Ready to pay" at bounding box center [43, 93] width 29 height 6
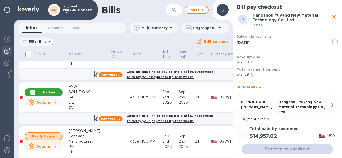
click at [46, 134] on span "Ready to pay" at bounding box center [43, 137] width 29 height 6
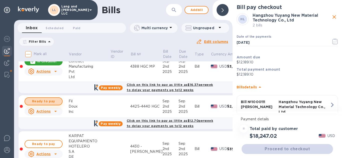
click at [53, 102] on span "Ready to pay" at bounding box center [43, 102] width 29 height 6
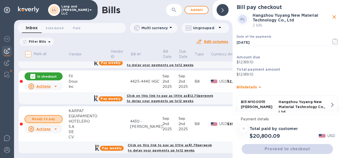
click at [55, 119] on span "Ready to pay" at bounding box center [43, 119] width 29 height 6
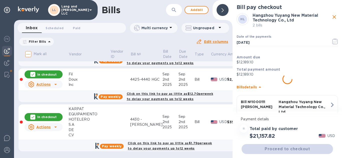
scroll to position [481, 0]
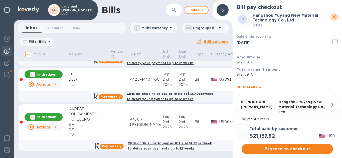
click at [331, 17] on icon "close" at bounding box center [334, 17] width 6 height 6
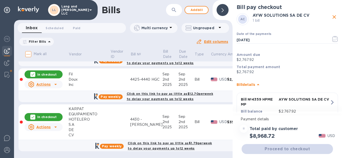
drag, startPoint x: 220, startPoint y: 8, endPoint x: 81, endPoint y: 96, distance: 164.8
click at [221, 8] on div at bounding box center [222, 10] width 12 height 12
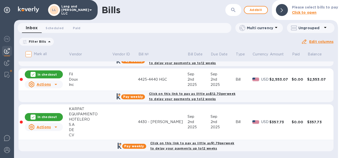
scroll to position [477, 0]
click at [29, 53] on input "Mark all" at bounding box center [28, 54] width 11 height 11
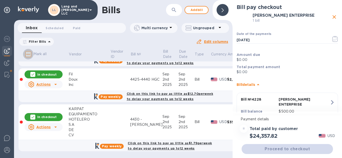
click at [29, 53] on input "Mark all" at bounding box center [28, 54] width 11 height 11
checkbox input "false"
click at [37, 74] on div "In checkout" at bounding box center [44, 75] width 38 height 8
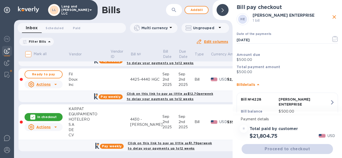
drag, startPoint x: 39, startPoint y: 119, endPoint x: 68, endPoint y: 115, distance: 29.0
click at [40, 119] on p "In checkout" at bounding box center [46, 117] width 19 height 4
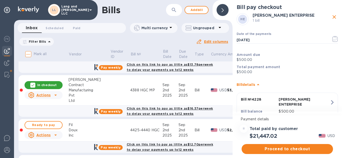
scroll to position [381, 0]
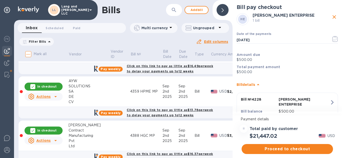
drag, startPoint x: 54, startPoint y: 128, endPoint x: 47, endPoint y: 78, distance: 51.0
click at [54, 128] on div "In checkout" at bounding box center [44, 131] width 38 height 8
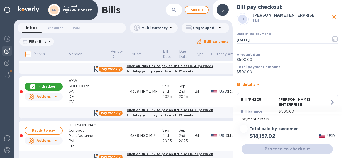
click at [53, 88] on p "In checkout" at bounding box center [46, 87] width 19 height 4
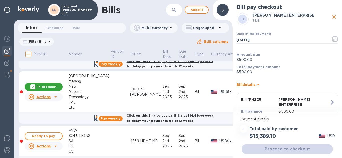
scroll to position [331, 0]
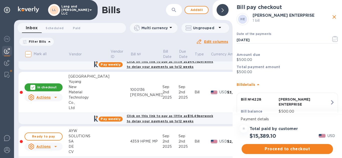
drag, startPoint x: 46, startPoint y: 82, endPoint x: 48, endPoint y: 85, distance: 3.0
click at [47, 82] on td "In checkout Actions" at bounding box center [46, 92] width 45 height 41
click at [48, 85] on div "In checkout" at bounding box center [44, 88] width 38 height 8
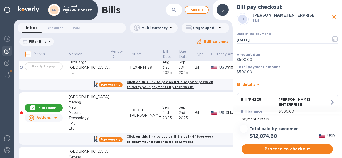
click at [51, 105] on div "In checkout" at bounding box center [44, 108] width 38 height 8
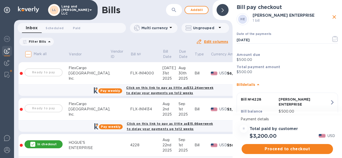
scroll to position [131, 0]
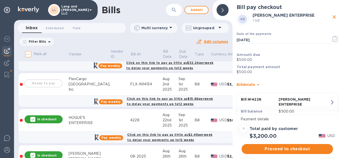
click at [48, 153] on div "In checkout" at bounding box center [44, 156] width 38 height 8
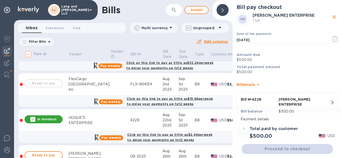
click at [52, 119] on p "In checkout" at bounding box center [46, 119] width 19 height 4
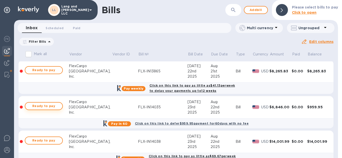
scroll to position [0, 0]
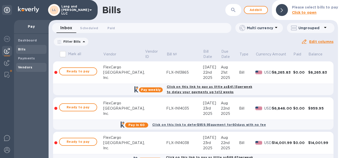
click at [26, 64] on div "Vendors" at bounding box center [31, 67] width 31 height 9
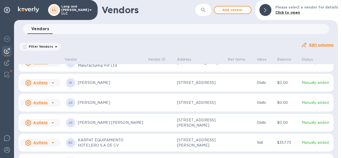
scroll to position [380, 0]
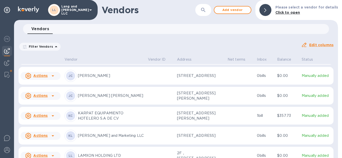
click at [102, 139] on p "[PERSON_NAME] and Marketing LLC" at bounding box center [111, 135] width 66 height 5
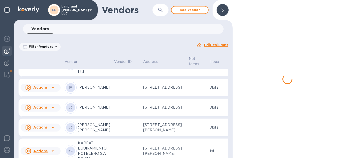
scroll to position [440, 0]
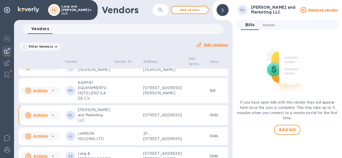
click at [264, 27] on span "Details 0" at bounding box center [269, 25] width 12 height 5
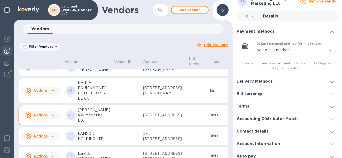
scroll to position [13, 0]
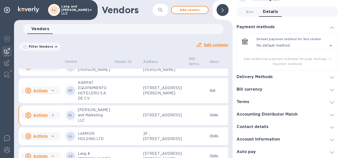
click at [260, 74] on div "Delivery Methods" at bounding box center [286, 77] width 101 height 13
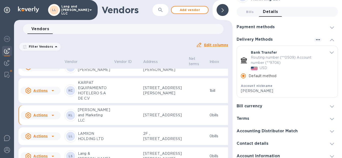
click at [246, 12] on span "Bills 0" at bounding box center [250, 11] width 8 height 5
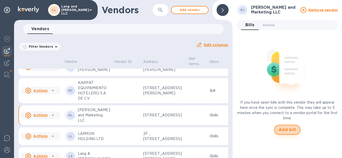
click at [286, 132] on span "Add bill" at bounding box center [287, 130] width 18 height 6
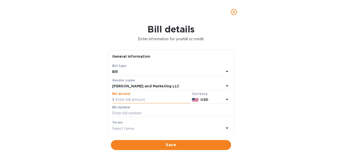
click at [118, 97] on input "text" at bounding box center [151, 100] width 78 height 8
click at [125, 112] on input "text" at bounding box center [171, 114] width 118 height 8
paste input "115204 - [DATE]"
type input "115204 - [DATE]"
click at [126, 97] on input "text" at bounding box center [151, 100] width 78 height 8
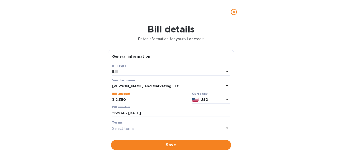
type input "2,350"
click at [142, 130] on div "Select terms" at bounding box center [168, 128] width 112 height 7
click at [78, 122] on div "Bill details Enter information for your bill or credit General information Save…" at bounding box center [171, 91] width 342 height 134
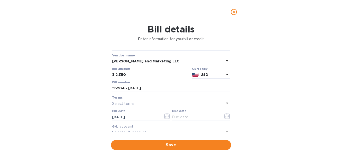
scroll to position [50, 0]
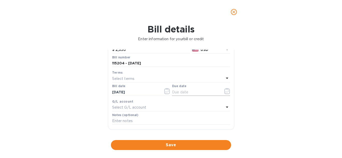
click at [226, 93] on icon "button" at bounding box center [227, 91] width 6 height 6
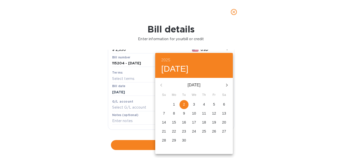
click at [184, 104] on p "2" at bounding box center [184, 104] width 2 height 5
type input "[DATE]"
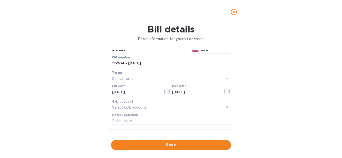
click at [191, 107] on div "Select G/L account" at bounding box center [168, 107] width 112 height 7
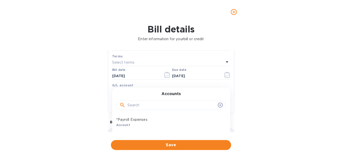
scroll to position [75, 0]
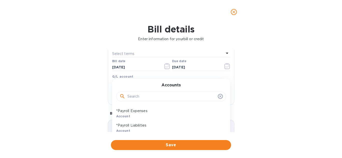
click at [140, 96] on input "text" at bounding box center [171, 97] width 88 height 8
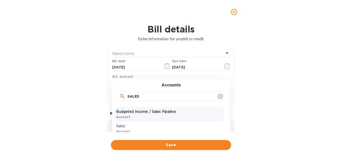
scroll to position [25, 0]
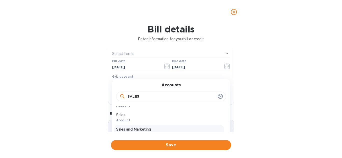
type input "SALES"
click at [152, 130] on p "Sales and Marketing" at bounding box center [169, 129] width 106 height 5
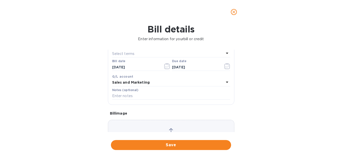
drag, startPoint x: 78, startPoint y: 92, endPoint x: 88, endPoint y: 91, distance: 10.0
click at [78, 92] on div "Bill details Enter information for your bill or credit General information Save…" at bounding box center [171, 91] width 342 height 134
click at [146, 98] on input "text" at bounding box center [171, 97] width 118 height 8
paste input "[PERSON_NAME] & Marketing 115204 - [DATE]"
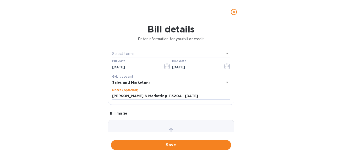
type input "[PERSON_NAME] & Marketing 115204 - [DATE]"
click at [264, 87] on div "Bill details Enter information for your bill or credit General information Save…" at bounding box center [171, 91] width 342 height 134
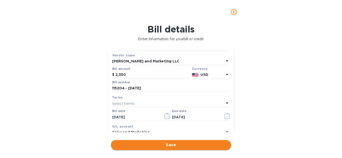
click at [159, 143] on span "Save" at bounding box center [171, 145] width 112 height 6
